Goal: Task Accomplishment & Management: Use online tool/utility

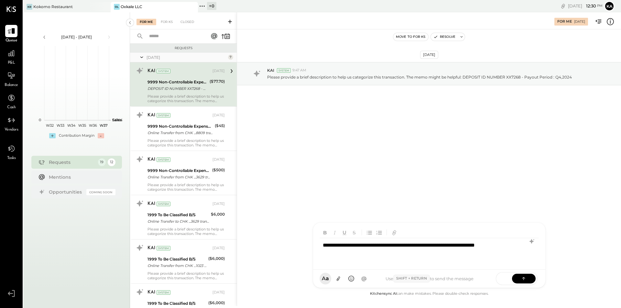
click at [435, 245] on div "**********" at bounding box center [429, 251] width 219 height 26
click at [380, 254] on div "**********" at bounding box center [429, 251] width 219 height 26
click at [520, 279] on button at bounding box center [524, 279] width 24 height 10
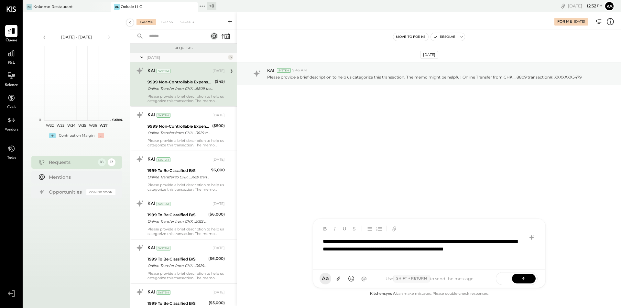
click at [440, 249] on div "**********" at bounding box center [429, 250] width 219 height 30
click at [529, 275] on button at bounding box center [524, 279] width 24 height 10
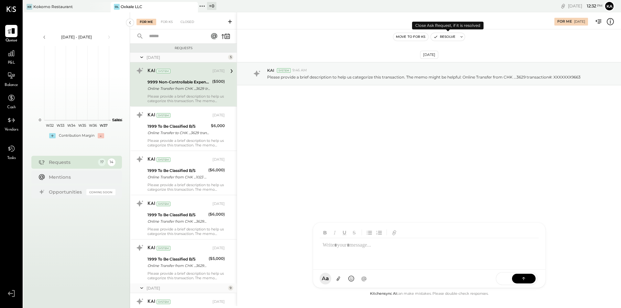
click at [452, 37] on button "Resolve" at bounding box center [444, 37] width 27 height 8
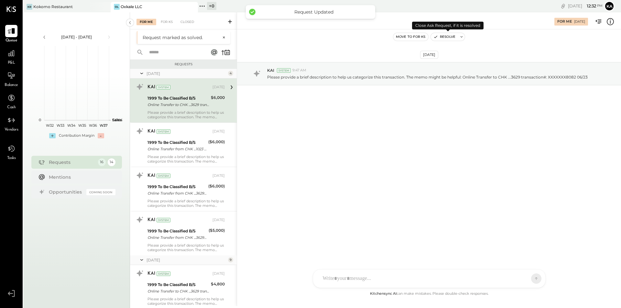
click at [453, 38] on button "Resolve" at bounding box center [444, 37] width 27 height 8
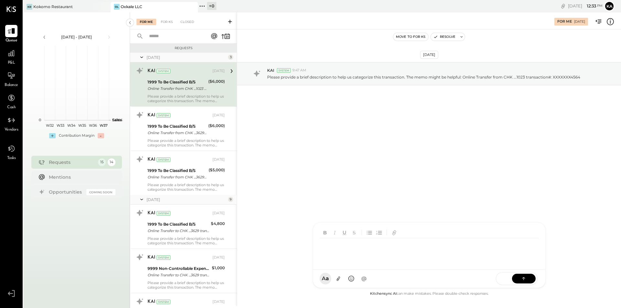
click at [377, 281] on div "TP [PERSON_NAME] N [PERSON_NAME] [PERSON_NAME] K [PERSON_NAME] karenv411 NJ [PE…" at bounding box center [429, 256] width 233 height 66
click at [526, 281] on icon at bounding box center [524, 278] width 6 height 6
click at [441, 37] on button "Resolve" at bounding box center [444, 37] width 27 height 8
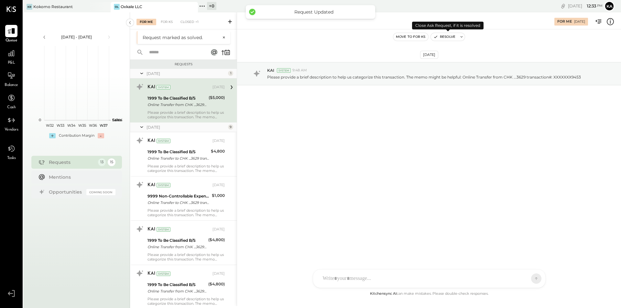
click at [441, 37] on button "Resolve" at bounding box center [444, 37] width 27 height 8
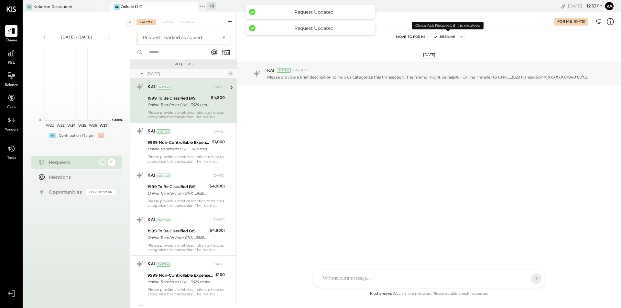
click at [441, 37] on button "Resolve" at bounding box center [444, 37] width 27 height 8
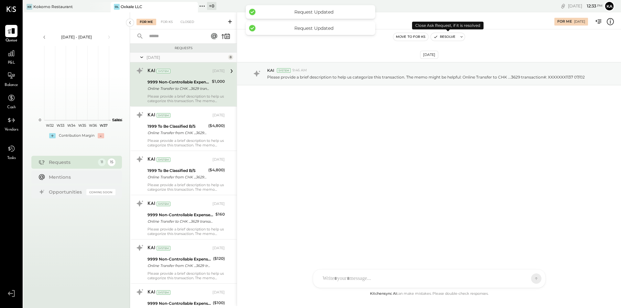
click at [455, 35] on button "Resolve" at bounding box center [444, 37] width 27 height 8
click at [450, 35] on button "Resolve" at bounding box center [444, 37] width 27 height 8
click at [450, 36] on button "Resolve" at bounding box center [444, 37] width 27 height 8
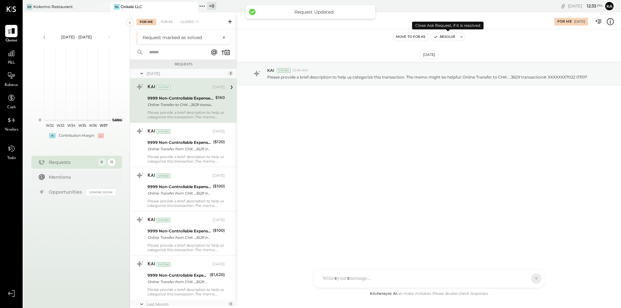
click at [450, 36] on button "Resolve" at bounding box center [444, 37] width 27 height 8
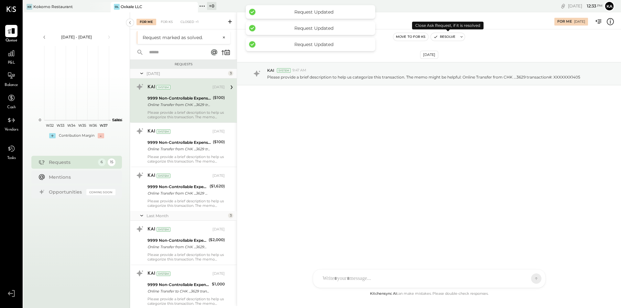
click at [450, 36] on button "Resolve" at bounding box center [444, 37] width 27 height 8
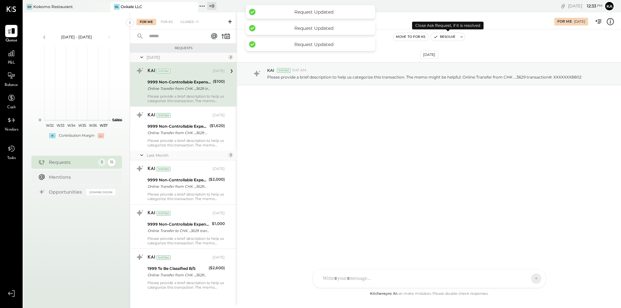
click at [450, 36] on button "Resolve" at bounding box center [444, 37] width 27 height 8
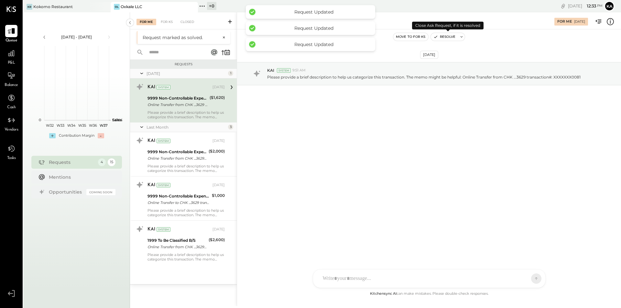
click at [450, 36] on button "Resolve" at bounding box center [444, 37] width 27 height 8
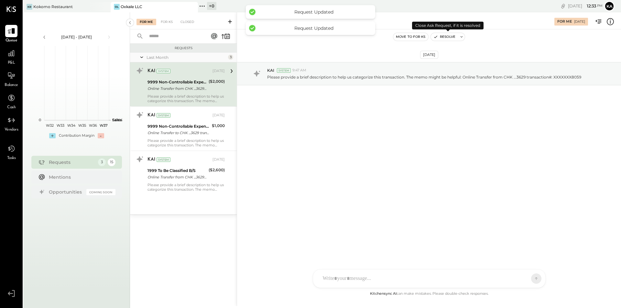
click at [450, 36] on button "Resolve" at bounding box center [444, 37] width 27 height 8
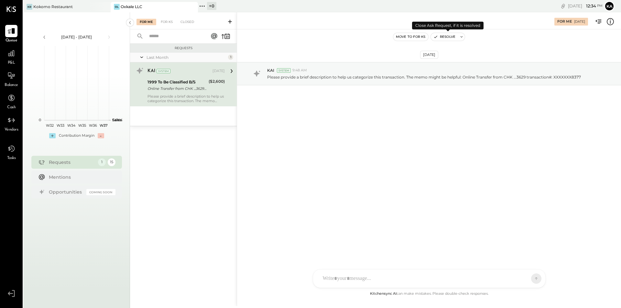
click at [450, 36] on button "Resolve" at bounding box center [444, 37] width 27 height 8
